Goal: Complete application form

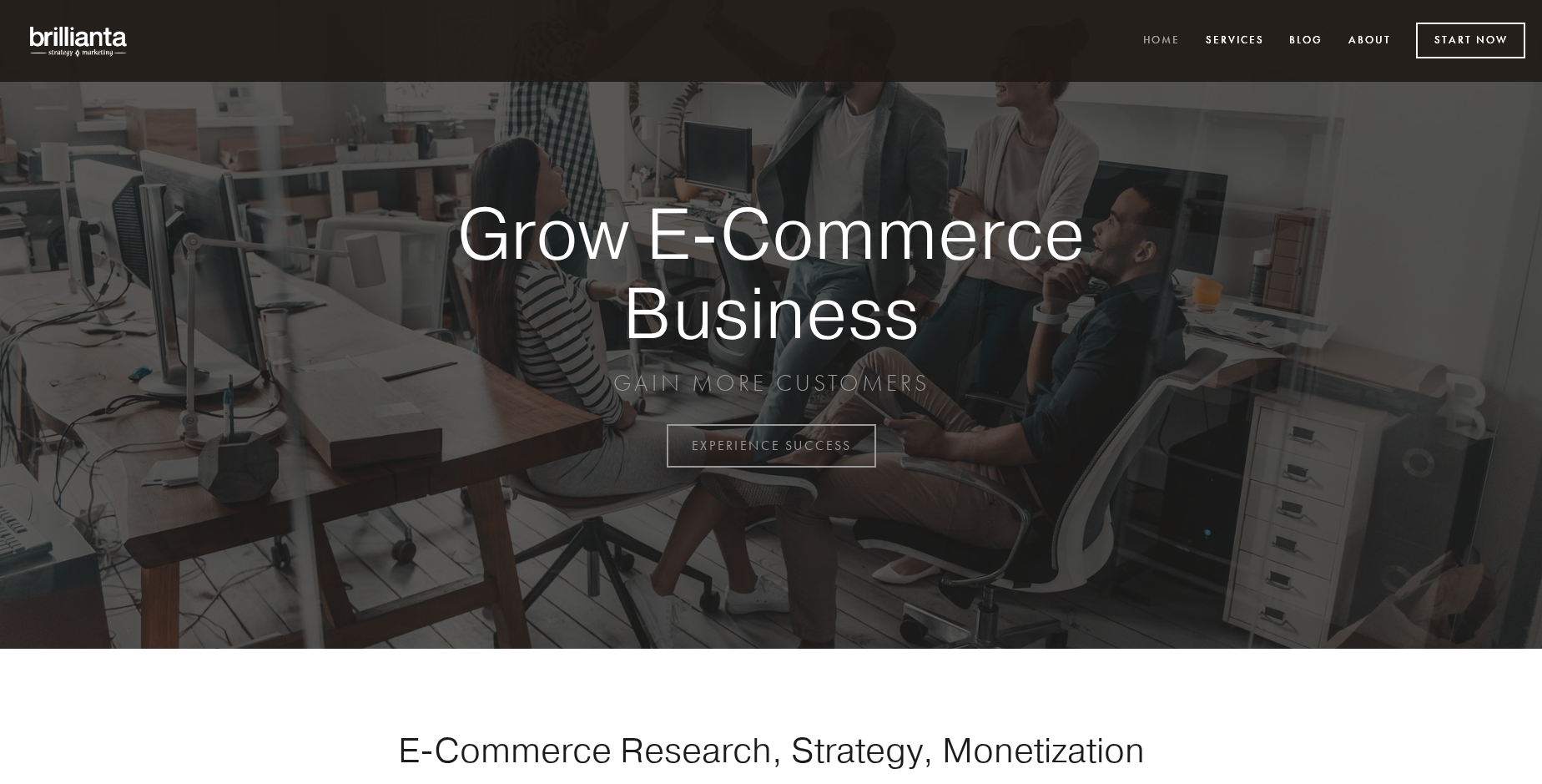
scroll to position [4374, 0]
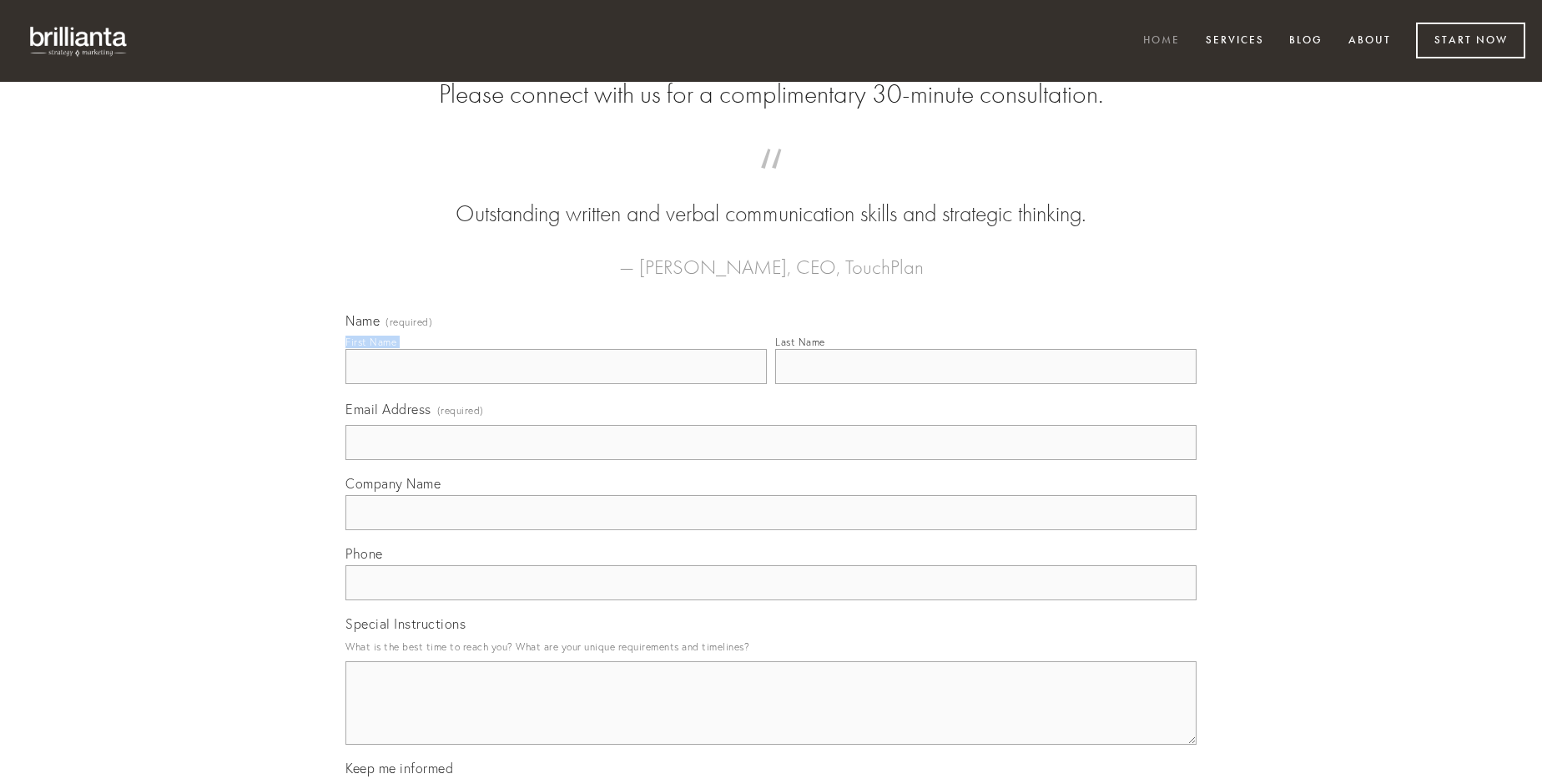
type input "[PERSON_NAME]"
click at [985, 384] on input "Last Name" at bounding box center [986, 367] width 422 height 35
type input "[PERSON_NAME]"
click at [771, 459] on input "Email Address (required)" at bounding box center [771, 442] width 852 height 35
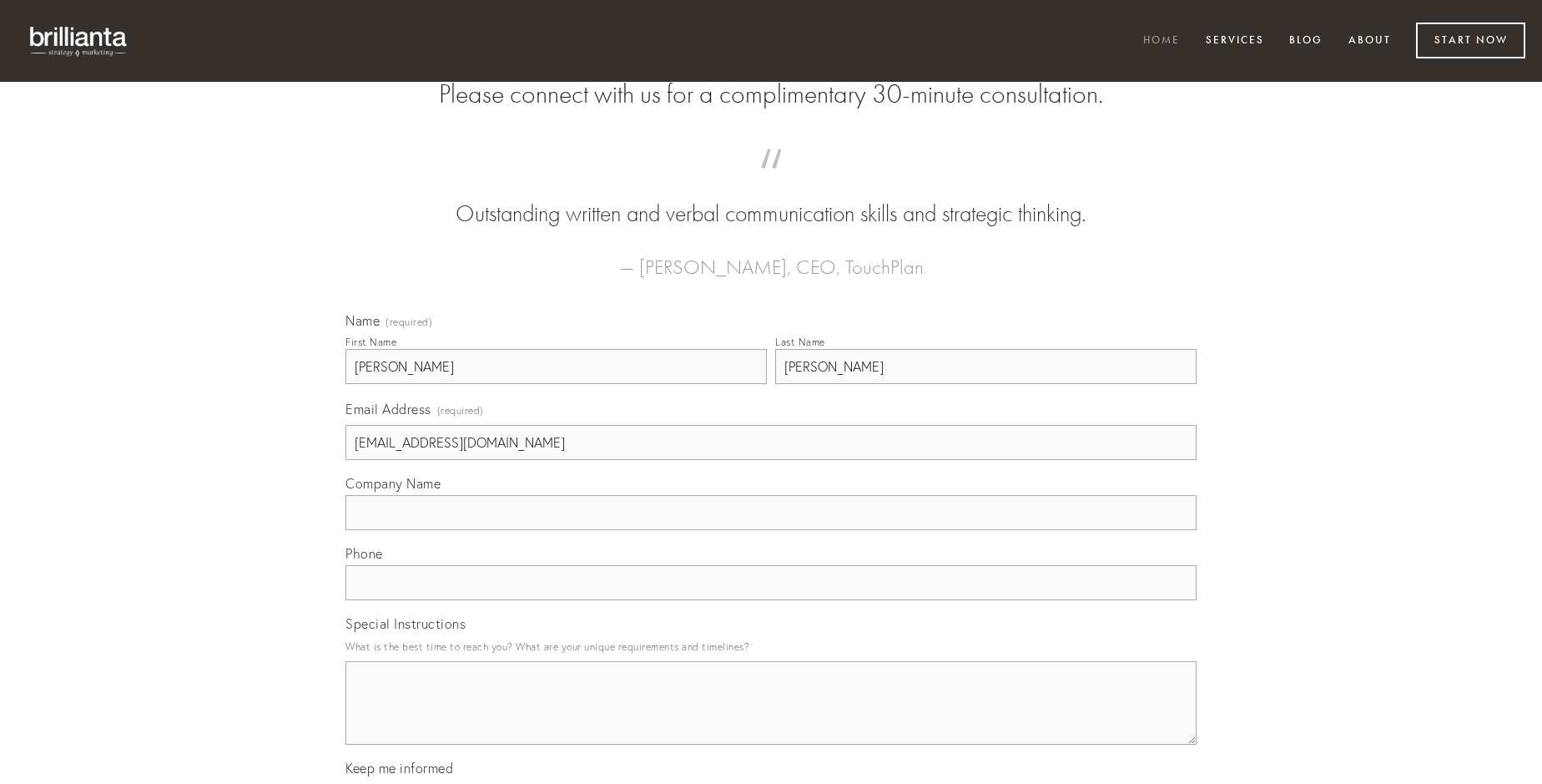
type input "[EMAIL_ADDRESS][DOMAIN_NAME]"
click at [771, 530] on input "Company Name" at bounding box center [771, 513] width 852 height 35
type input "adhuc"
click at [771, 600] on input "text" at bounding box center [771, 583] width 852 height 35
click at [771, 718] on textarea "Special Instructions" at bounding box center [771, 702] width 852 height 83
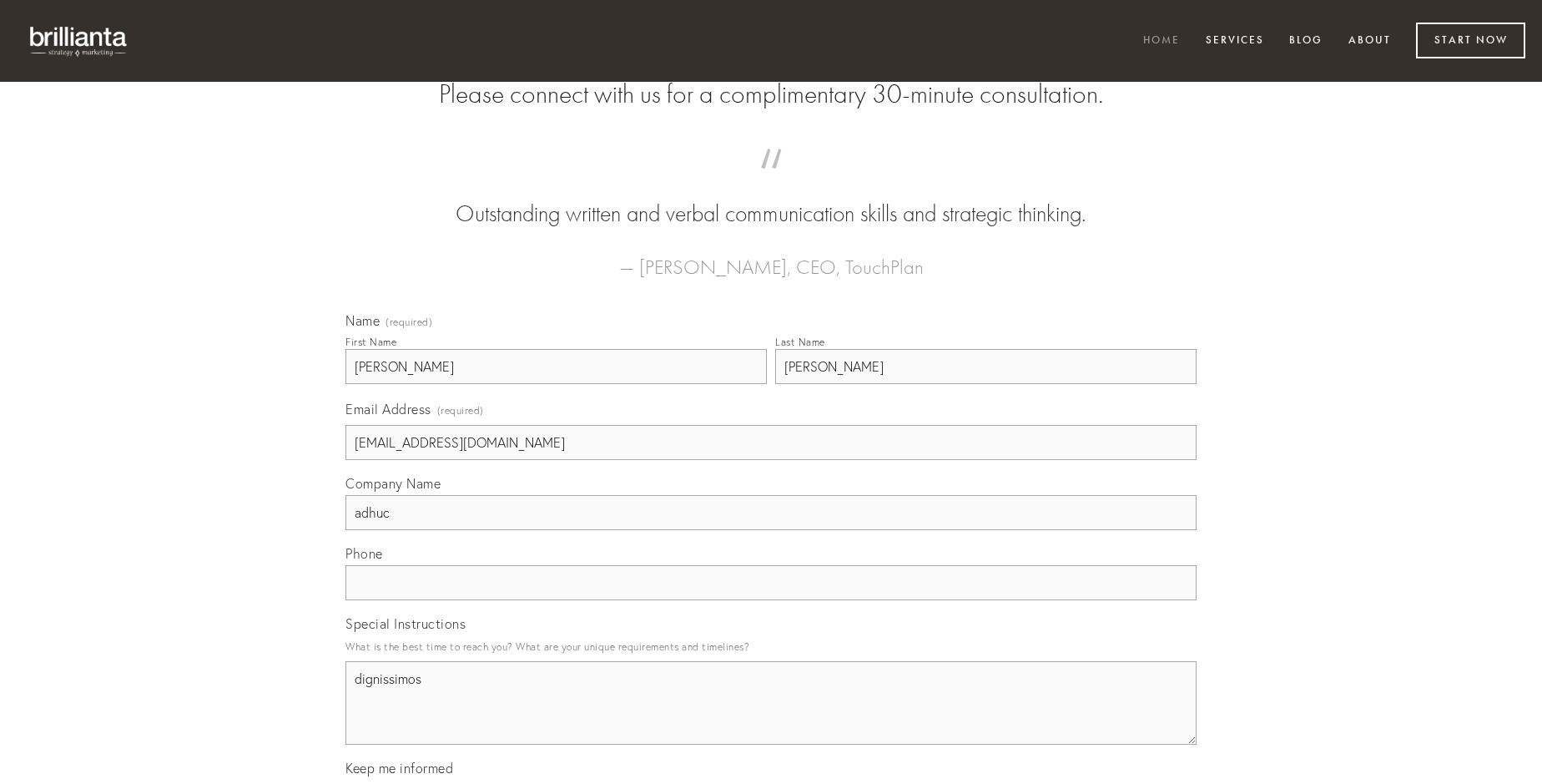
type textarea "dignissimos"
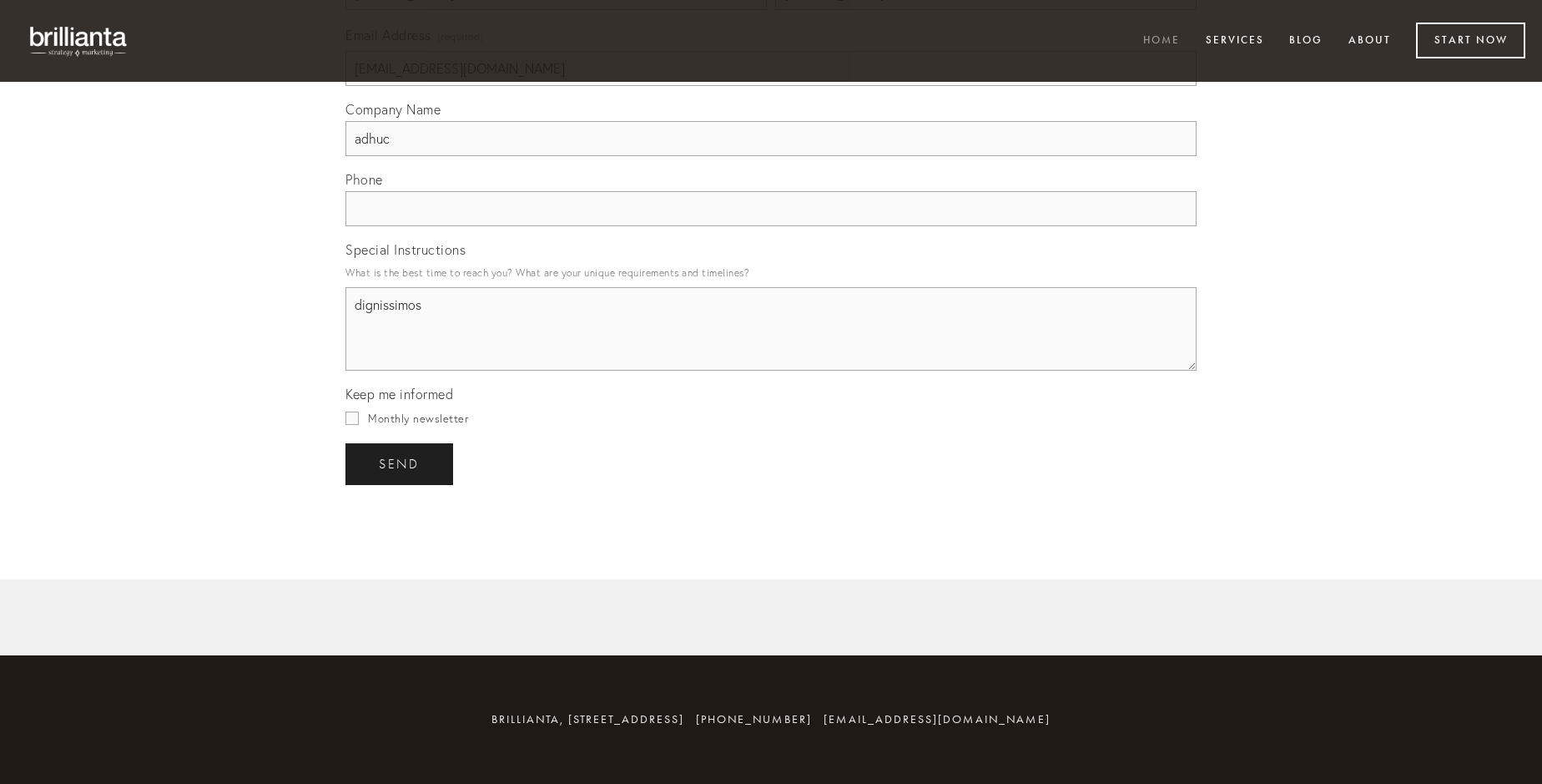
click at [401, 463] on span "send" at bounding box center [399, 464] width 41 height 15
